Goal: Task Accomplishment & Management: Use online tool/utility

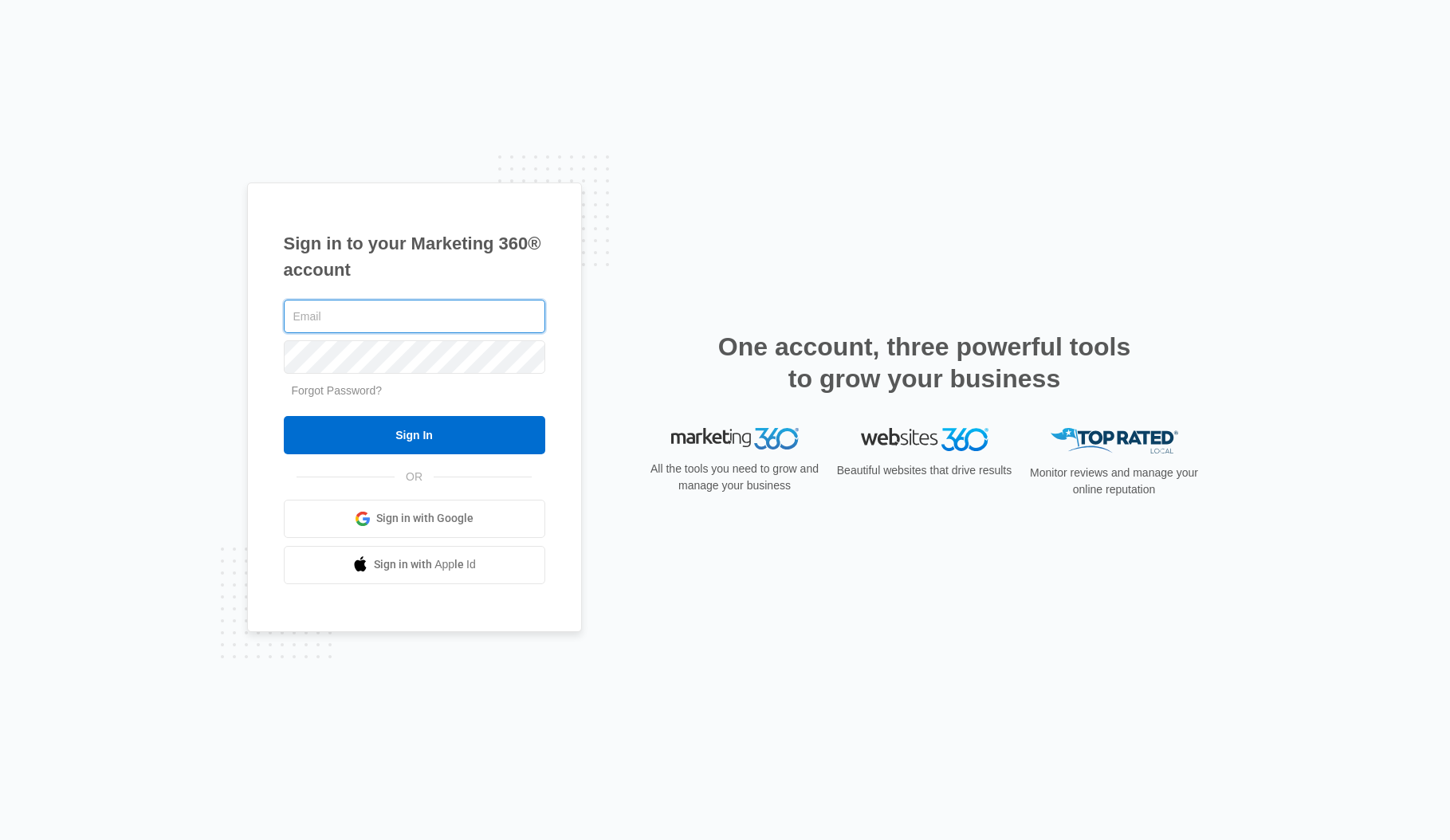
click at [477, 321] on input "text" at bounding box center [414, 316] width 261 height 33
type input "[PERSON_NAME][EMAIL_ADDRESS][PERSON_NAME][DOMAIN_NAME]"
drag, startPoint x: 406, startPoint y: 426, endPoint x: 553, endPoint y: 394, distance: 150.4
click at [410, 423] on input "Sign In" at bounding box center [414, 435] width 261 height 38
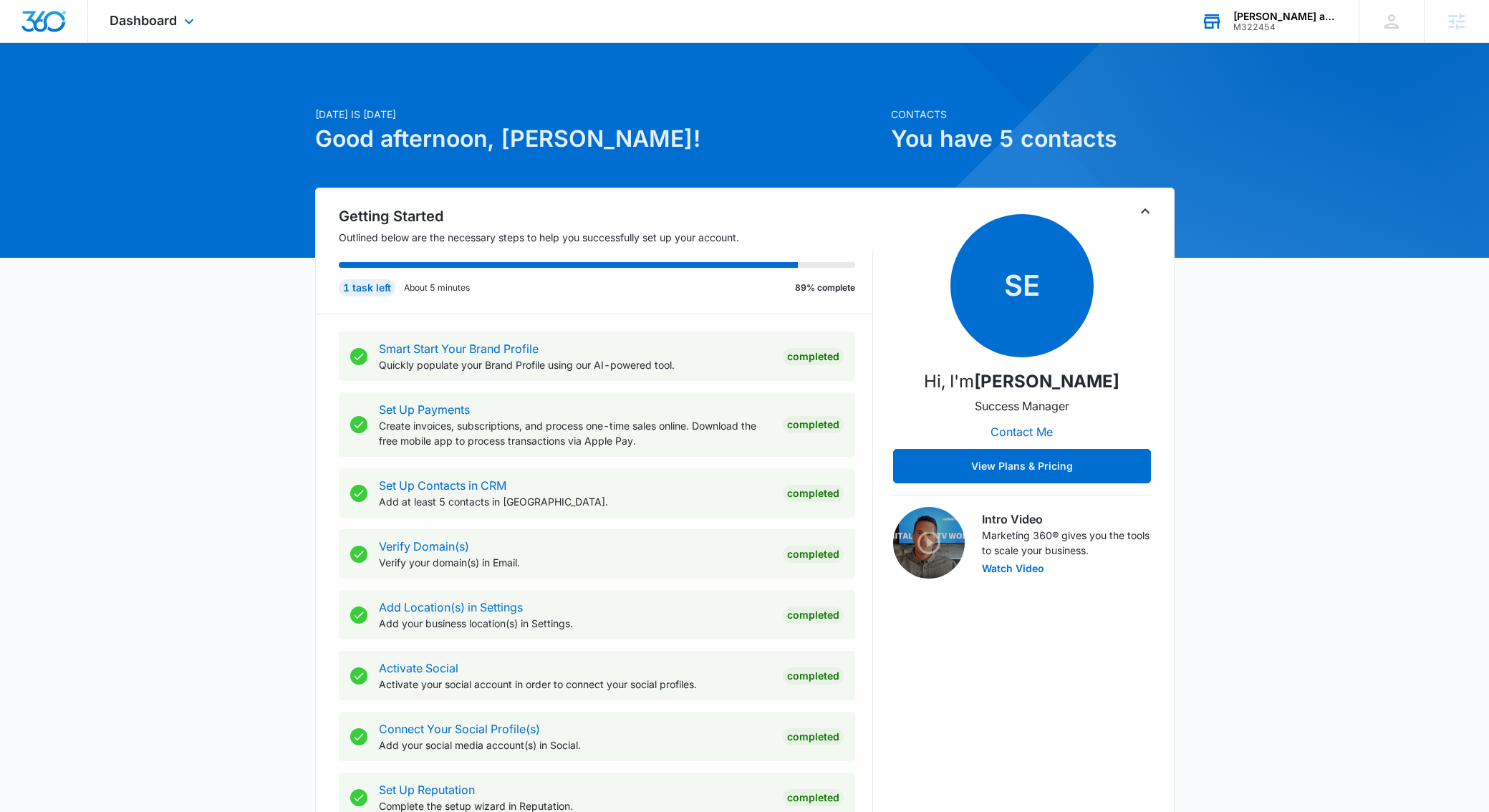
click at [1277, 11] on div "Emma and Chloe Books" at bounding box center [1285, 16] width 104 height 11
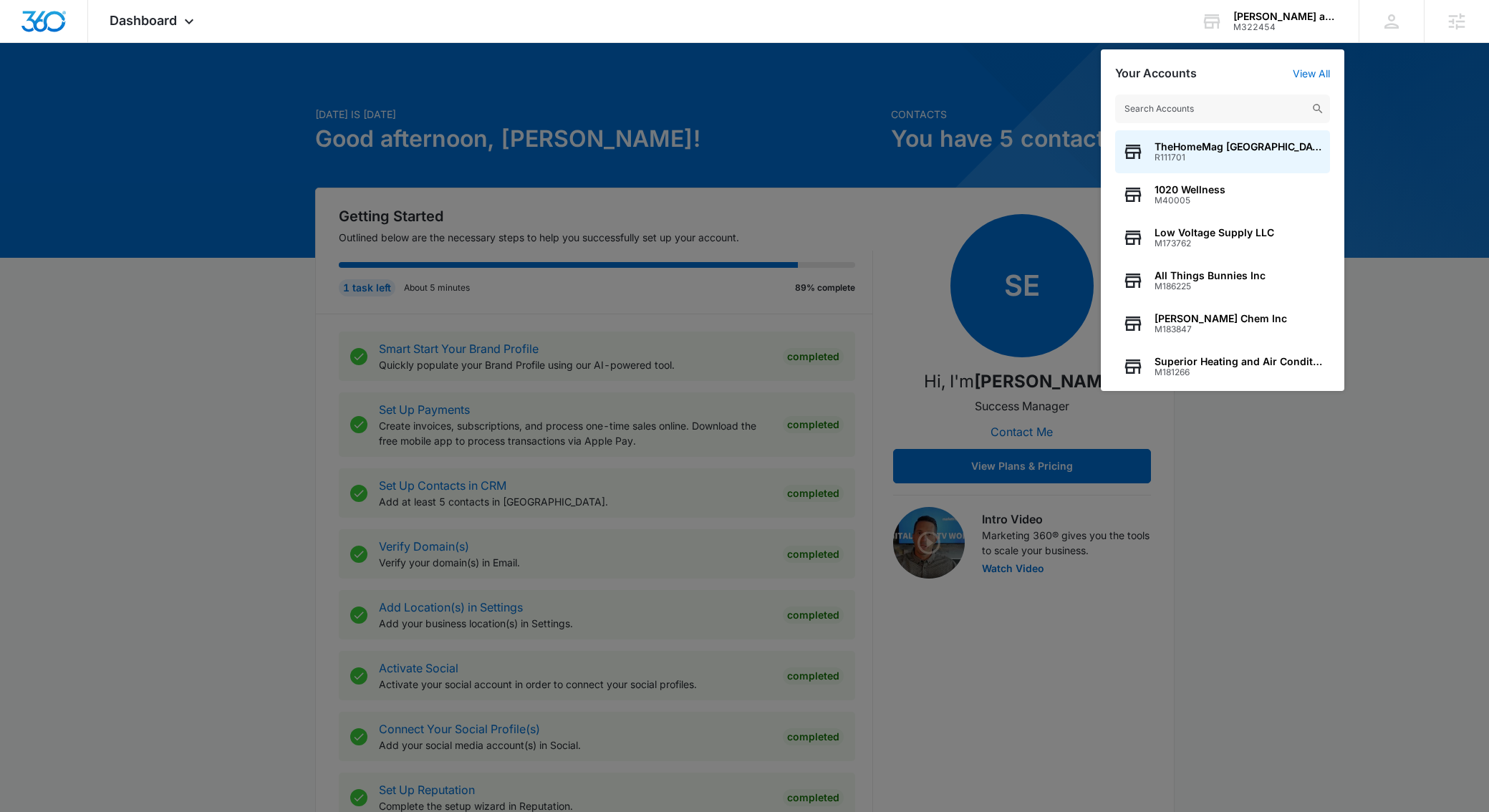
drag, startPoint x: 203, startPoint y: 116, endPoint x: 195, endPoint y: 104, distance: 14.4
click at [200, 111] on div at bounding box center [744, 406] width 1489 height 812
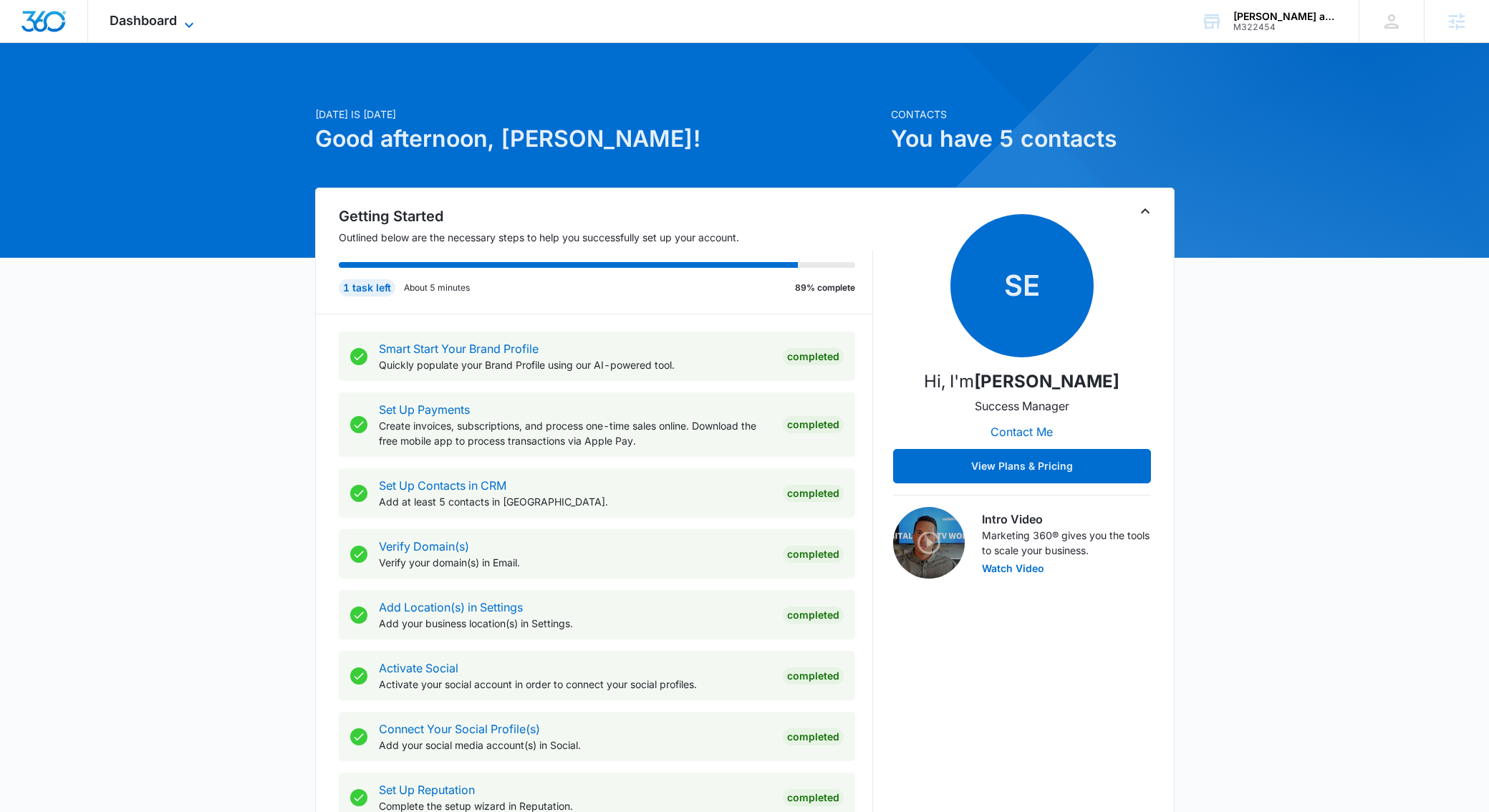
drag, startPoint x: 166, startPoint y: 9, endPoint x: 168, endPoint y: 19, distance: 10.2
click at [166, 10] on div "Dashboard Apps Reputation Websites Forms CRM Email Social Shop Content Ads Inte…" at bounding box center [153, 21] width 131 height 42
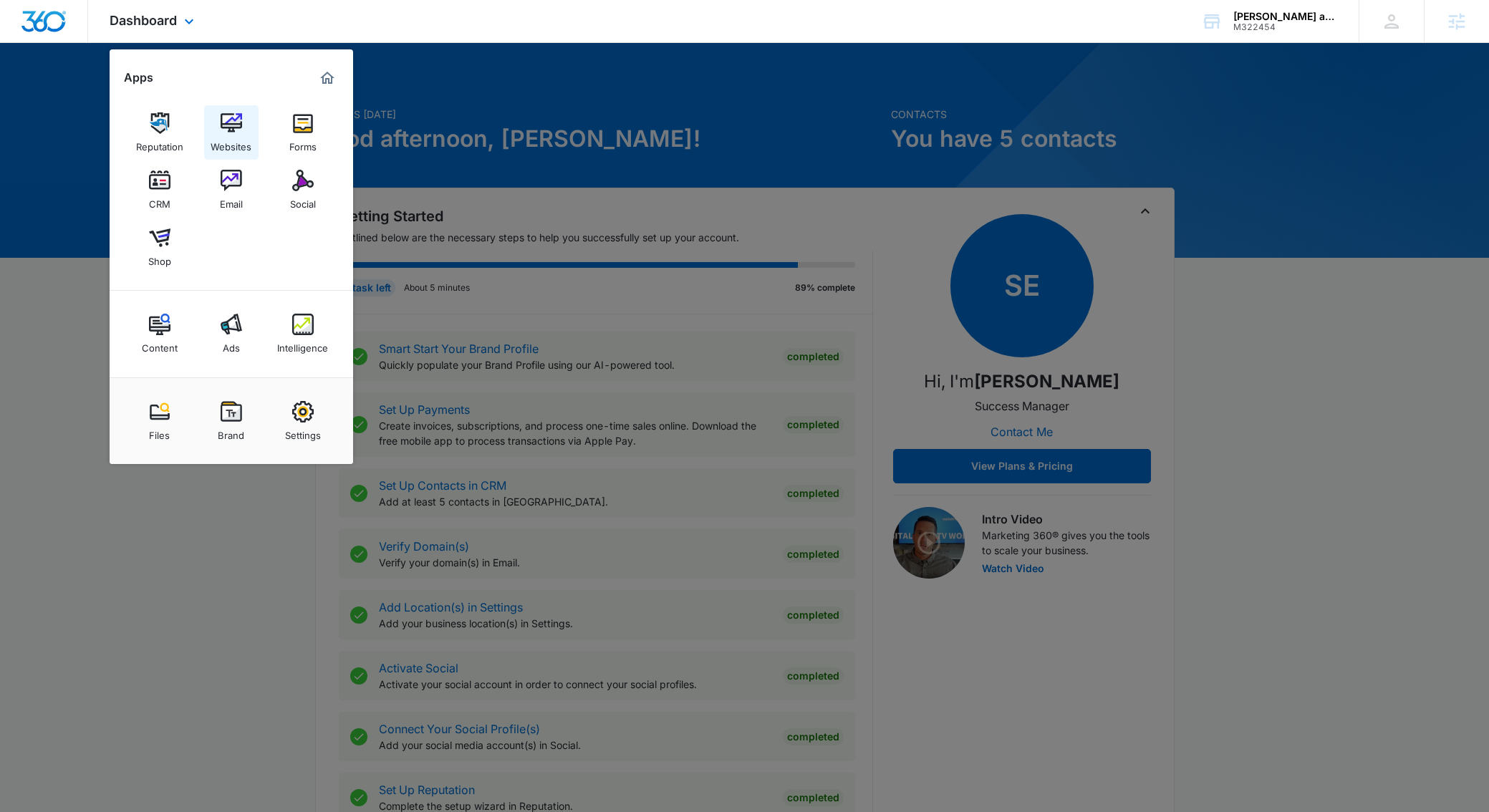
click at [224, 128] on img at bounding box center [231, 123] width 22 height 22
